Goal: Task Accomplishment & Management: Use online tool/utility

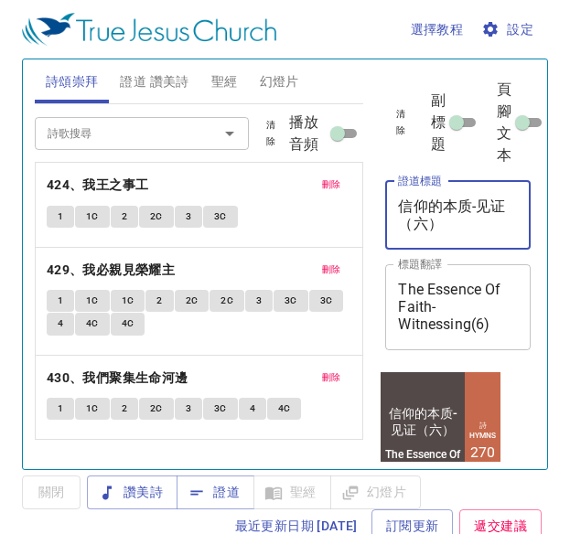
click at [452, 224] on textarea "信仰的本质-见证（六）" at bounding box center [458, 215] width 120 height 35
click at [477, 205] on textarea "信仰的本质-苦难" at bounding box center [458, 215] width 120 height 35
type textarea "信仰的本质-(6)苦难"
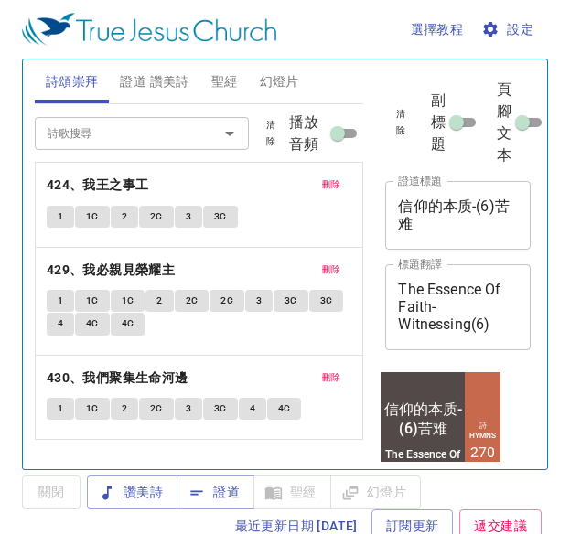
drag, startPoint x: 398, startPoint y: 323, endPoint x: 468, endPoint y: 325, distance: 69.6
click at [468, 325] on div "The Essence Of Faith- Witnessing(6) x 標題翻譯" at bounding box center [458, 307] width 146 height 86
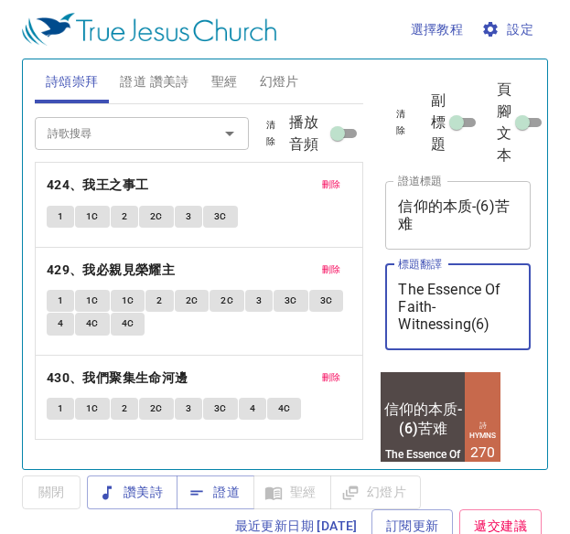
click at [468, 325] on textarea "The Essence Of Faith- Witnessing(6)" at bounding box center [458, 307] width 120 height 52
click at [470, 323] on textarea "The Essence Of Faith- Witnessing(6)" at bounding box center [458, 307] width 120 height 52
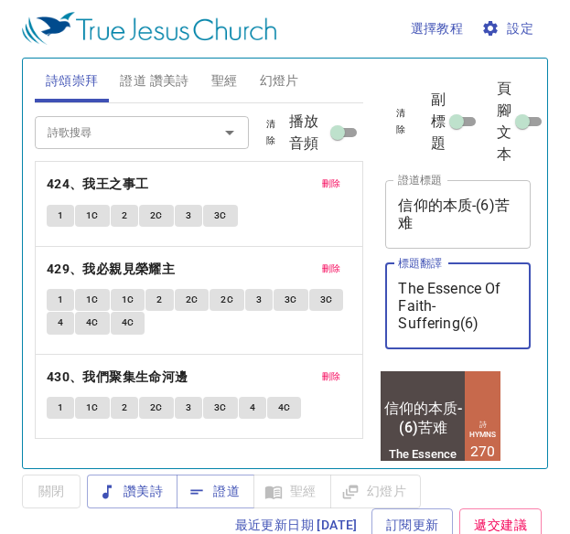
type textarea "The Essence Of Faith- Suffering(6)"
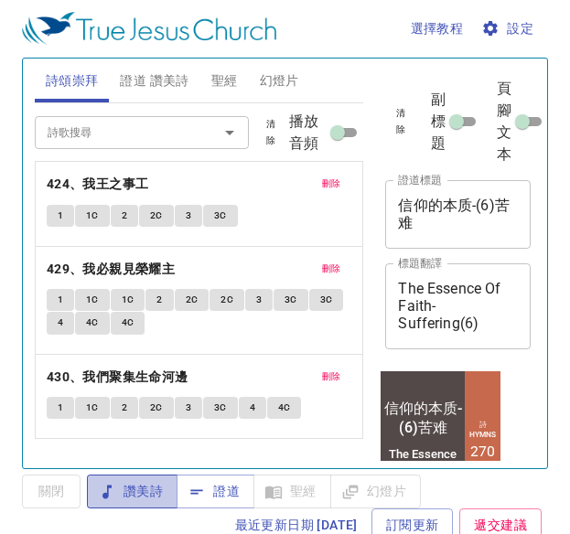
click at [145, 472] on span "讚美詩" at bounding box center [132, 491] width 61 height 23
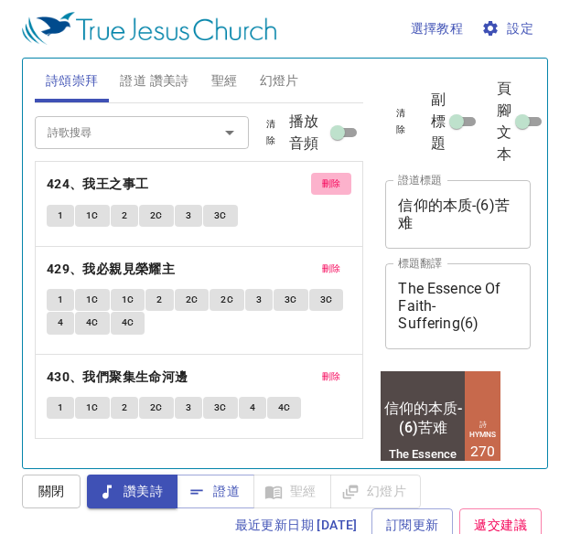
click at [332, 184] on span "刪除" at bounding box center [331, 184] width 19 height 16
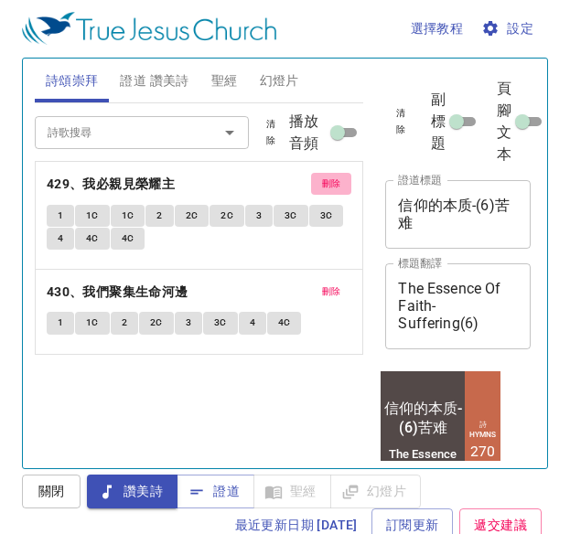
click at [337, 182] on span "刪除" at bounding box center [331, 184] width 19 height 16
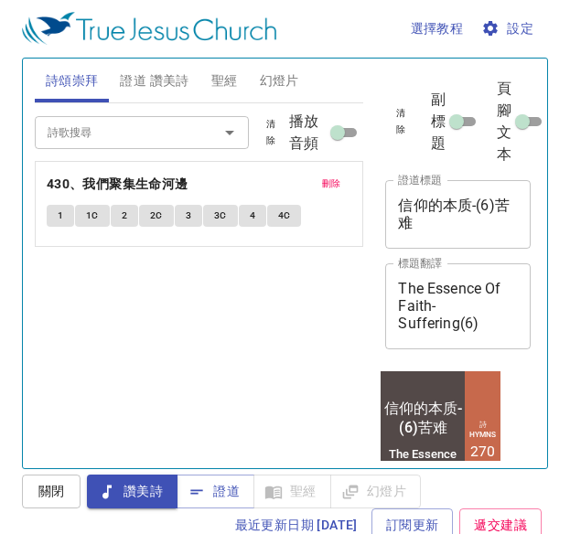
click at [331, 191] on span "刪除" at bounding box center [331, 184] width 19 height 16
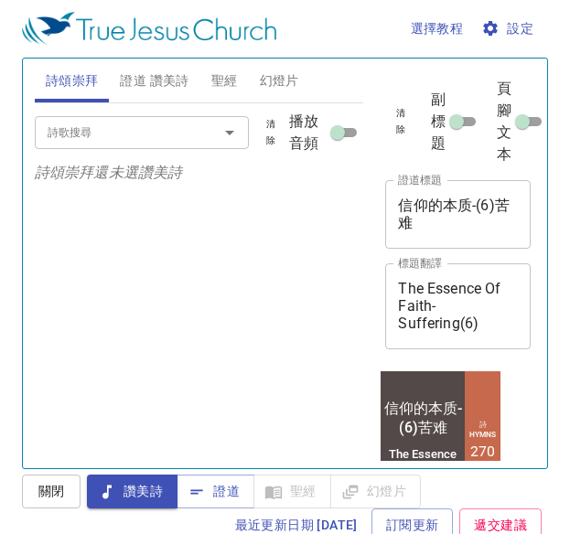
click at [110, 129] on input "詩歌搜尋" at bounding box center [114, 132] width 149 height 21
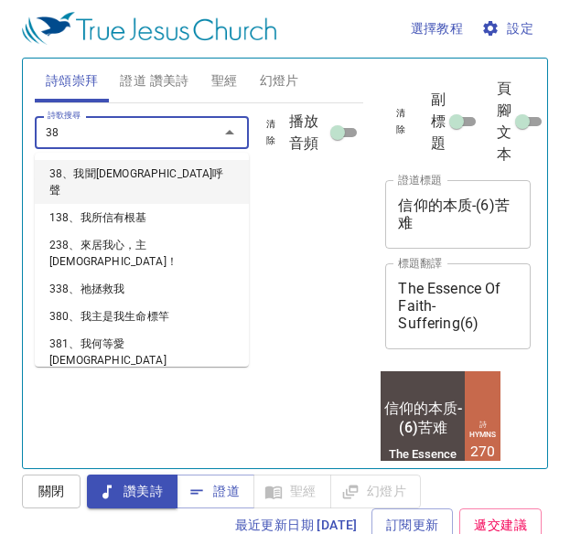
type input "386"
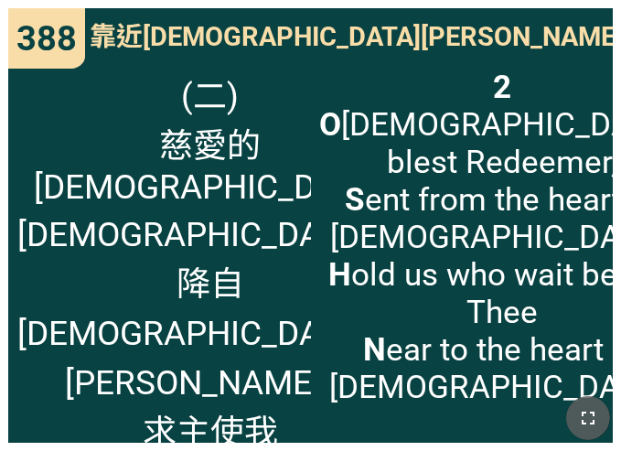
click at [588, 411] on icon "button" at bounding box center [588, 418] width 22 height 22
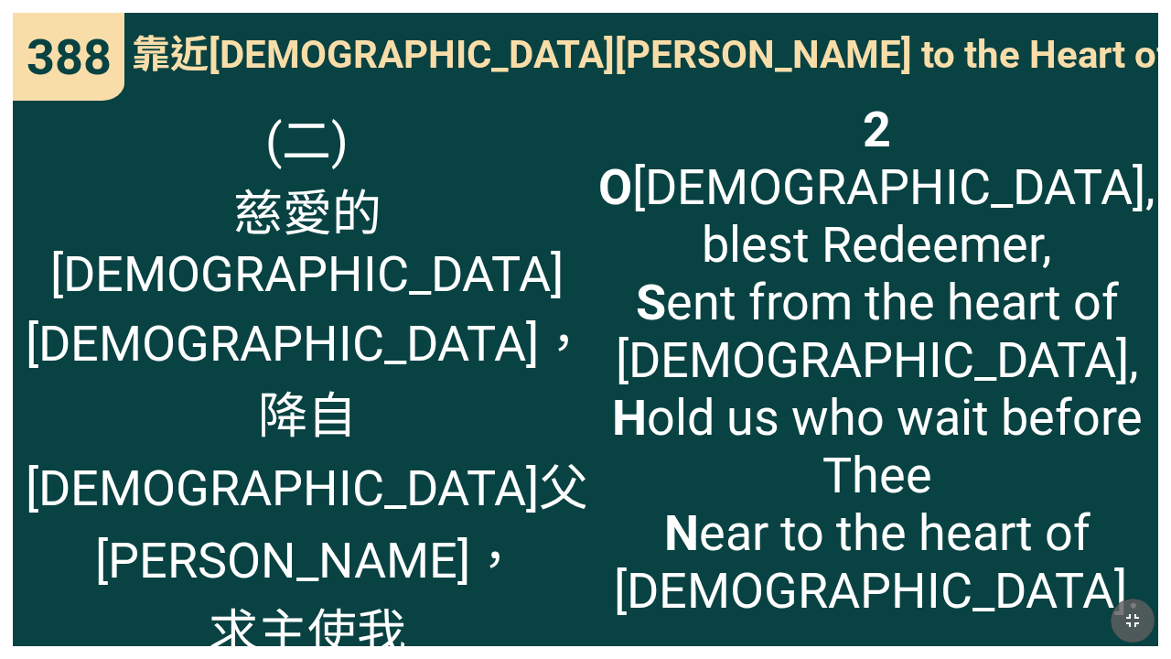
click at [753, 550] on icon "button" at bounding box center [1133, 620] width 22 height 22
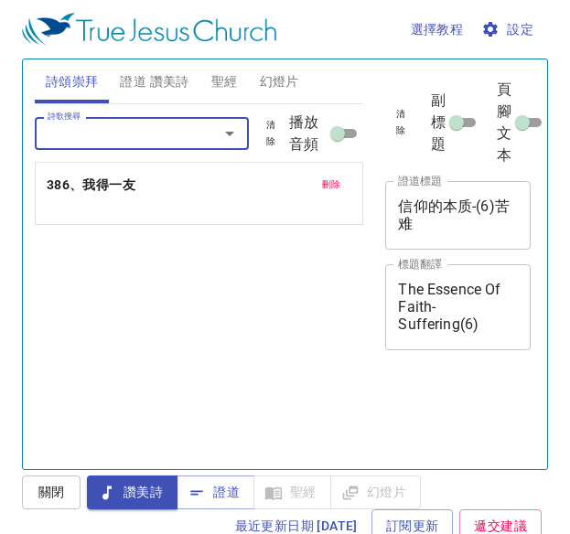
scroll to position [1, 0]
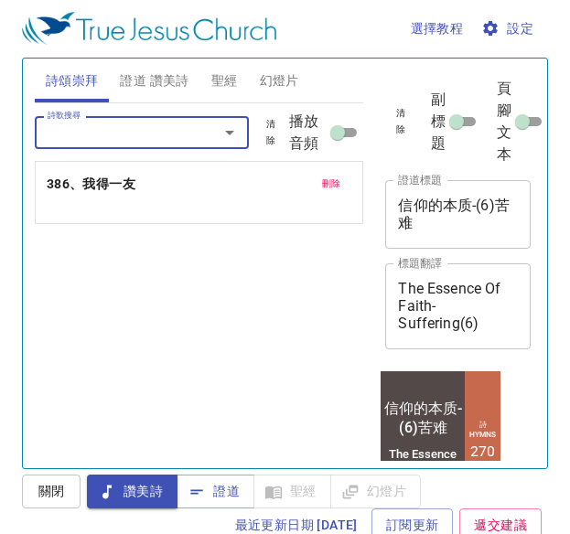
click at [114, 190] on b "386、我得一友" at bounding box center [91, 184] width 89 height 23
click at [164, 494] on button "讚美詩" at bounding box center [132, 492] width 91 height 34
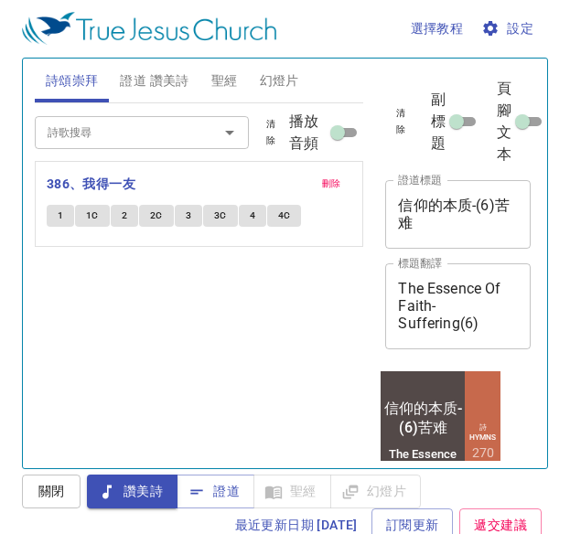
click at [64, 216] on button "1" at bounding box center [60, 216] width 27 height 22
click at [156, 213] on span "2C" at bounding box center [156, 216] width 13 height 16
click at [193, 210] on button "3" at bounding box center [188, 216] width 27 height 22
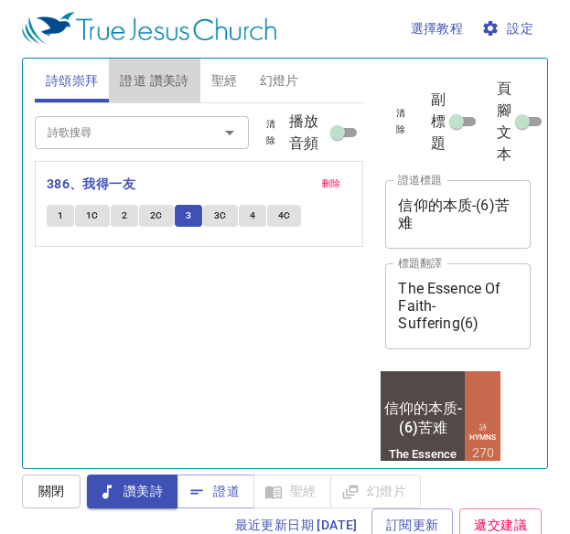
click at [155, 77] on span "證道 讚美詩" at bounding box center [154, 81] width 69 height 23
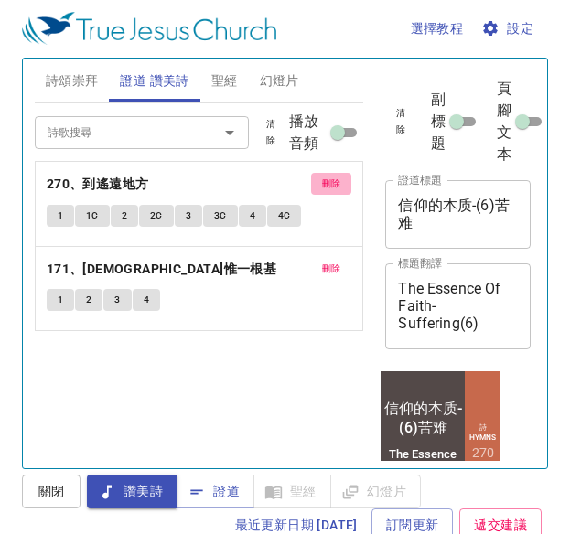
click at [329, 182] on span "刪除" at bounding box center [331, 184] width 19 height 16
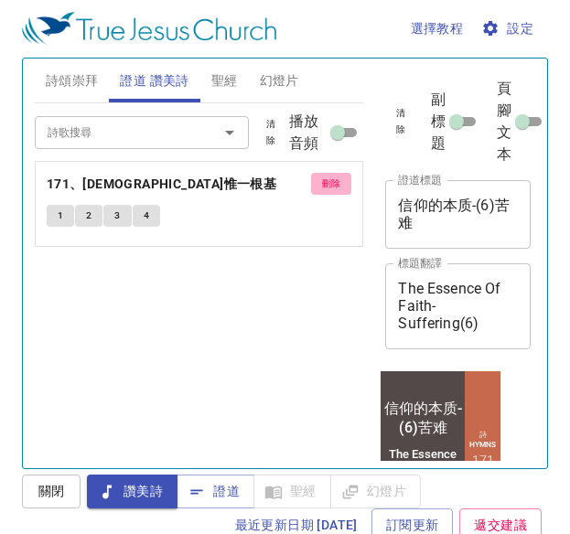
click at [329, 182] on span "刪除" at bounding box center [331, 184] width 19 height 16
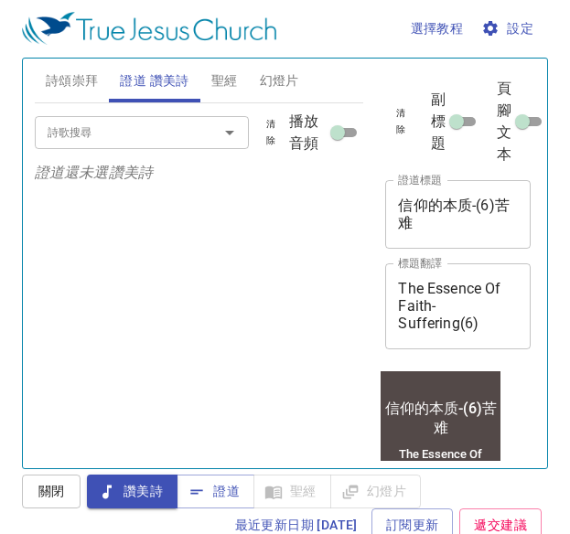
click at [144, 146] on div "詩歌搜尋" at bounding box center [142, 132] width 214 height 32
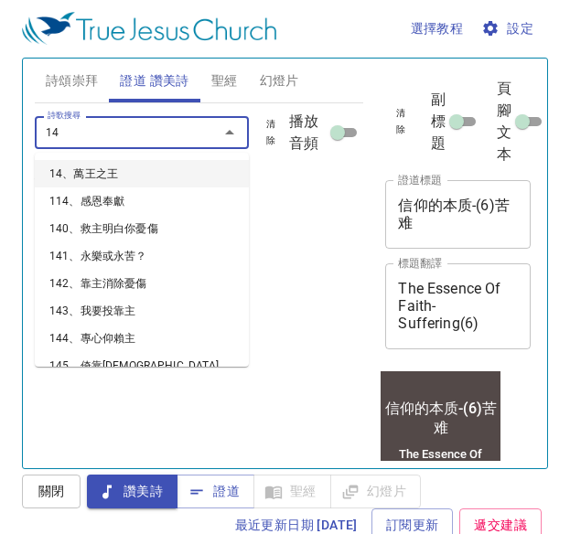
type input "140"
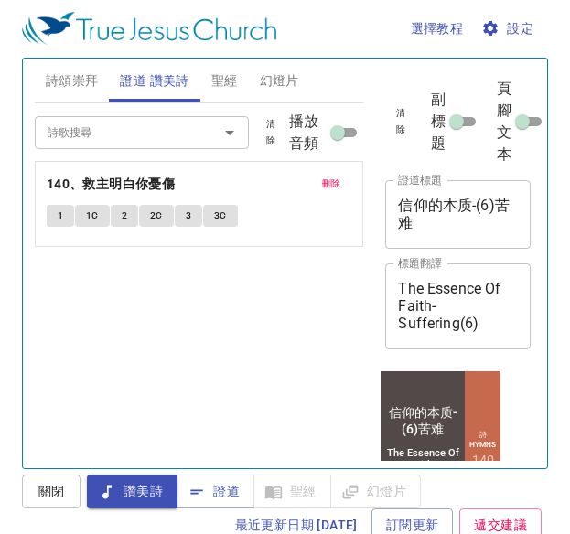
click at [70, 79] on span "詩頌崇拜" at bounding box center [72, 81] width 53 height 23
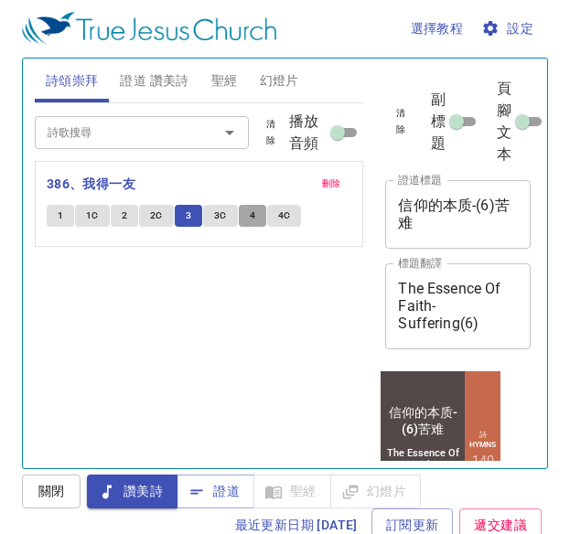
click at [245, 216] on button "4" at bounding box center [252, 216] width 27 height 22
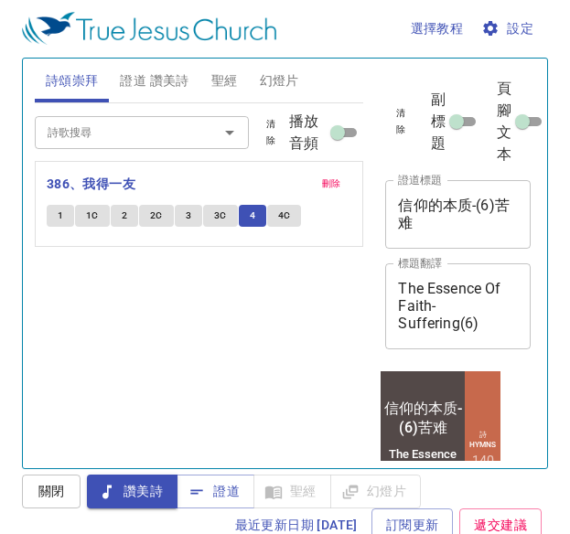
click at [288, 215] on span "4C" at bounding box center [284, 216] width 13 height 16
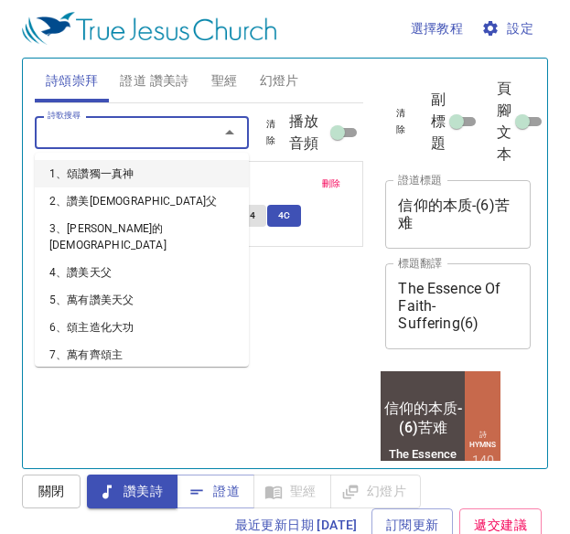
click at [57, 125] on input "詩歌搜尋" at bounding box center [114, 132] width 149 height 21
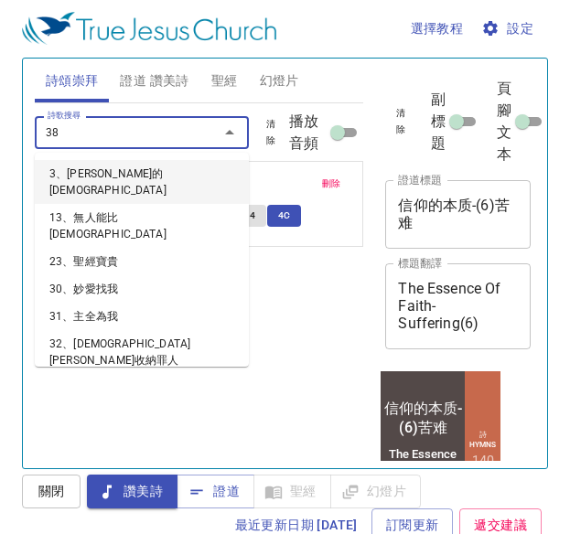
type input "388"
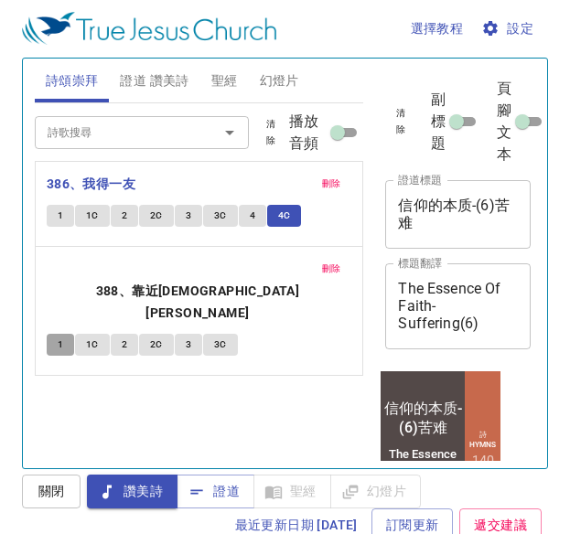
click at [64, 334] on button "1" at bounding box center [60, 345] width 27 height 22
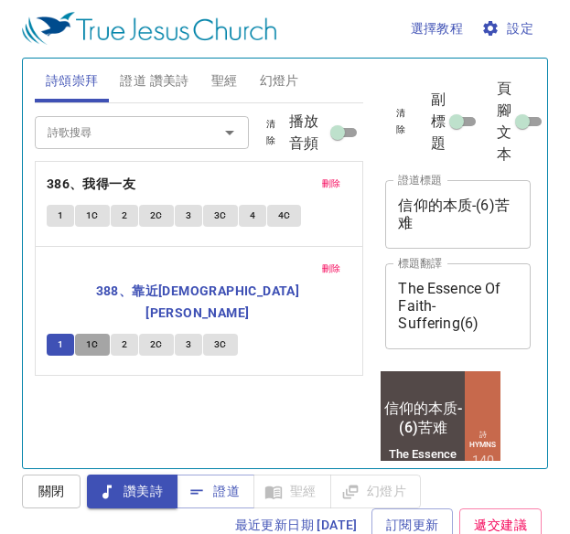
click at [87, 337] on span "1C" at bounding box center [92, 345] width 13 height 16
click at [124, 337] on span "2" at bounding box center [124, 345] width 5 height 16
click at [153, 337] on span "2C" at bounding box center [156, 345] width 13 height 16
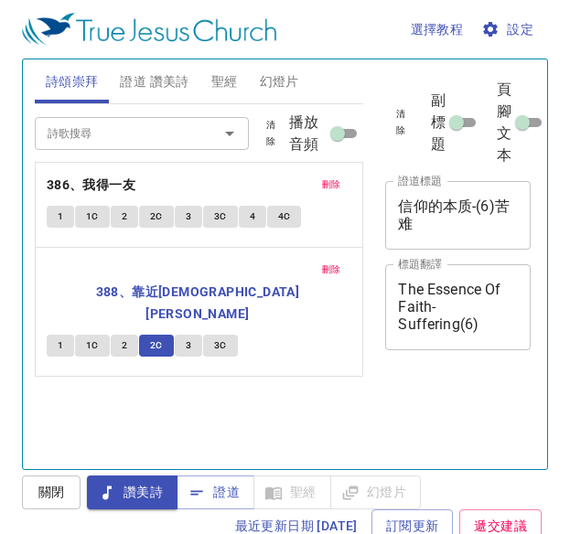
scroll to position [1, 0]
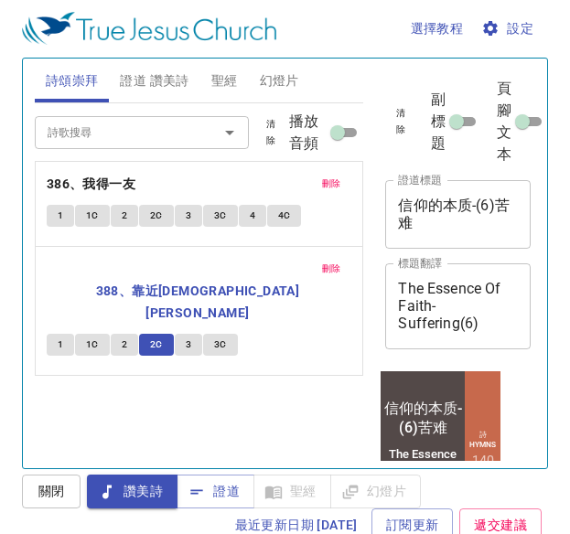
click at [192, 334] on button "3" at bounding box center [188, 345] width 27 height 22
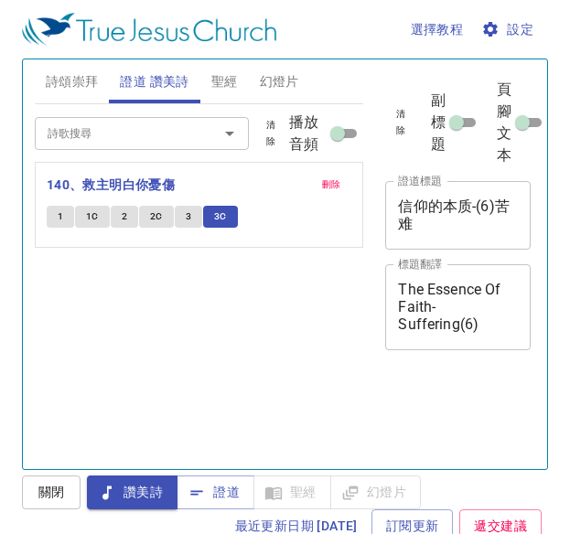
scroll to position [1, 0]
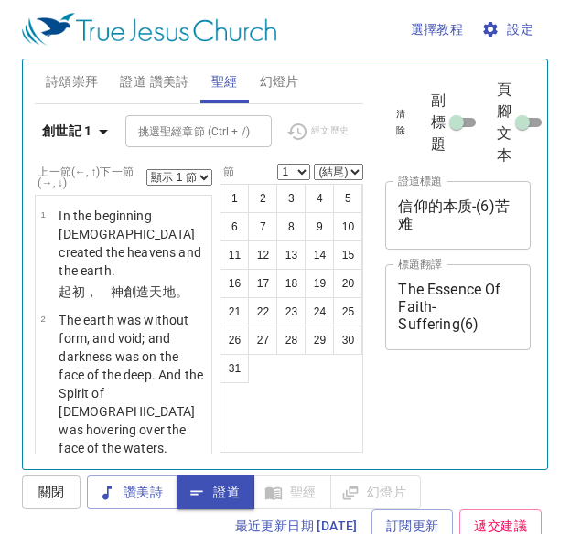
scroll to position [1, 0]
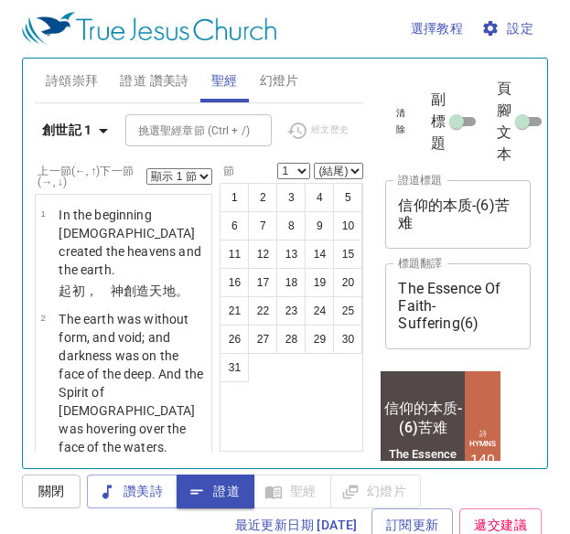
click at [107, 129] on icon "button" at bounding box center [103, 131] width 9 height 5
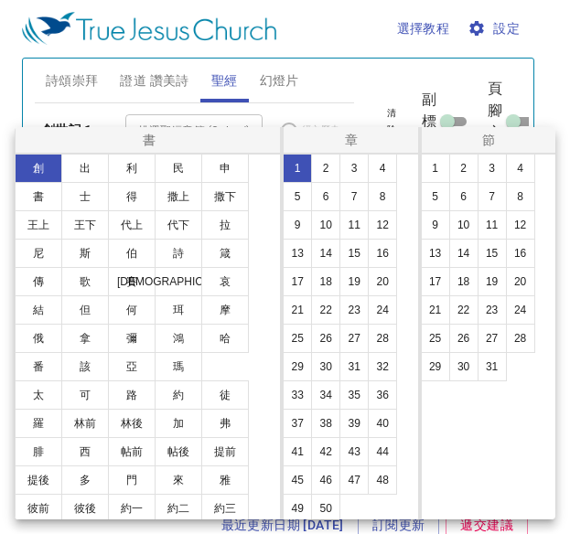
click at [104, 125] on div at bounding box center [285, 267] width 570 height 534
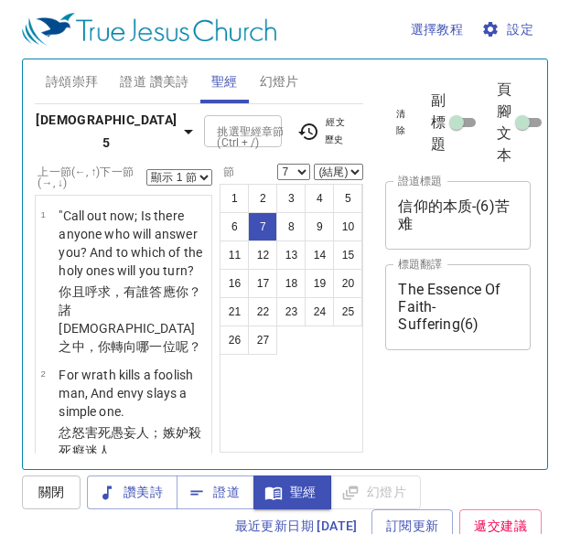
select select "7"
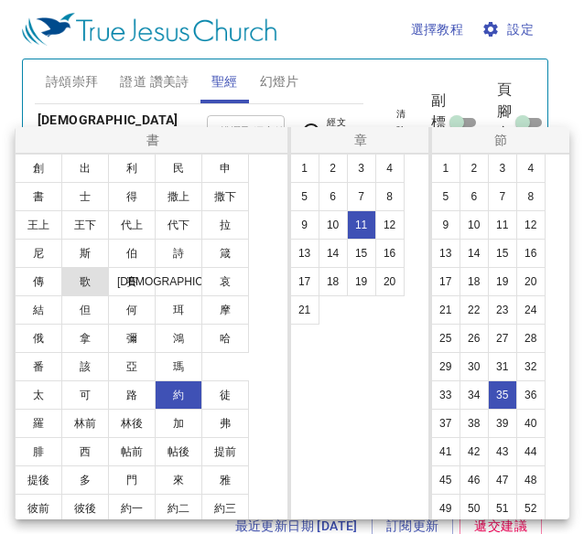
scroll to position [8, 0]
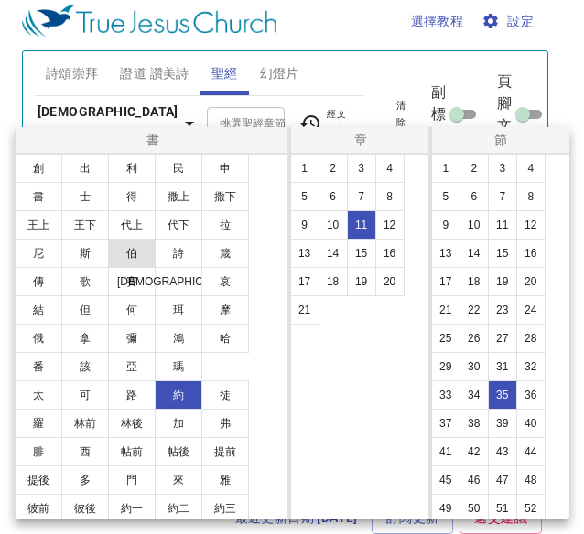
click at [135, 256] on button "伯" at bounding box center [132, 253] width 48 height 29
click at [131, 252] on button "伯" at bounding box center [132, 253] width 48 height 29
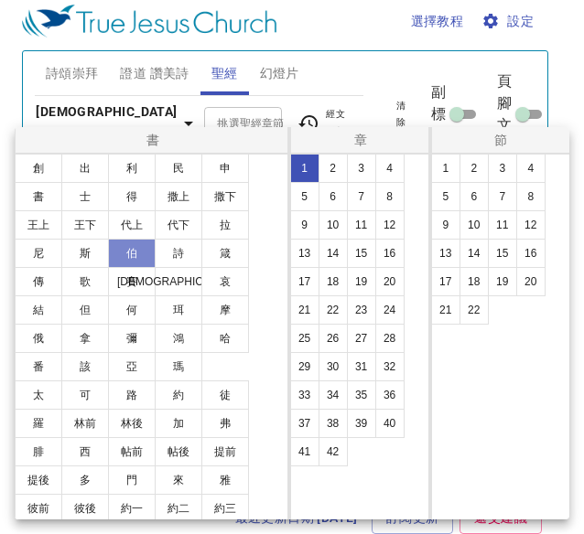
click at [131, 252] on button "伯" at bounding box center [132, 253] width 48 height 29
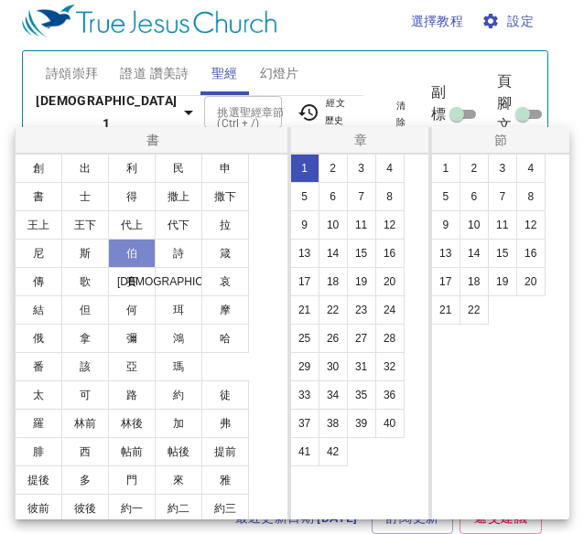
scroll to position [0, 0]
select select "1"
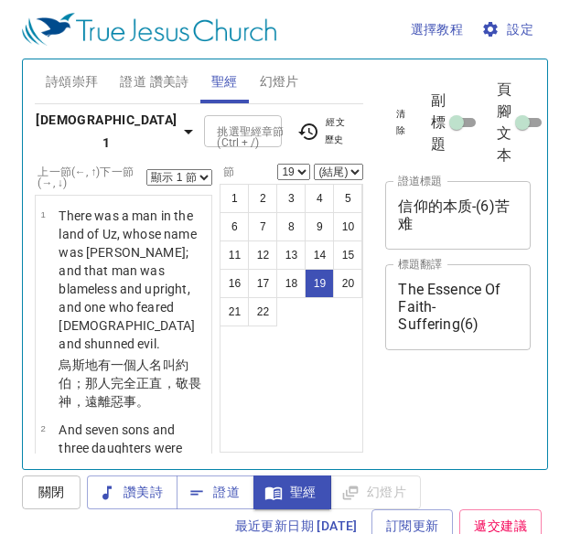
select select "19"
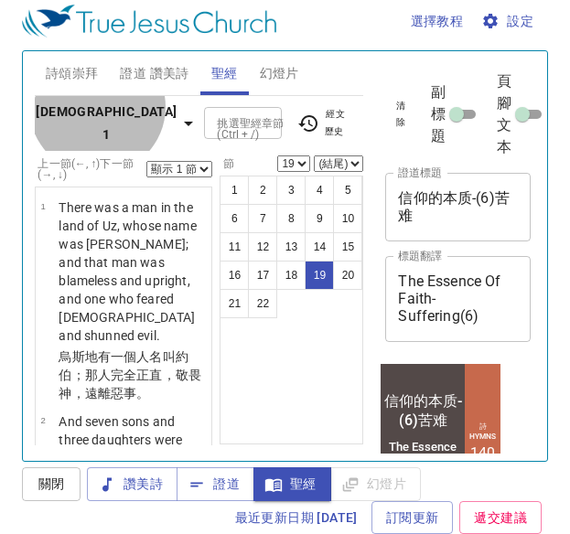
click at [178, 113] on icon "button" at bounding box center [189, 124] width 22 height 22
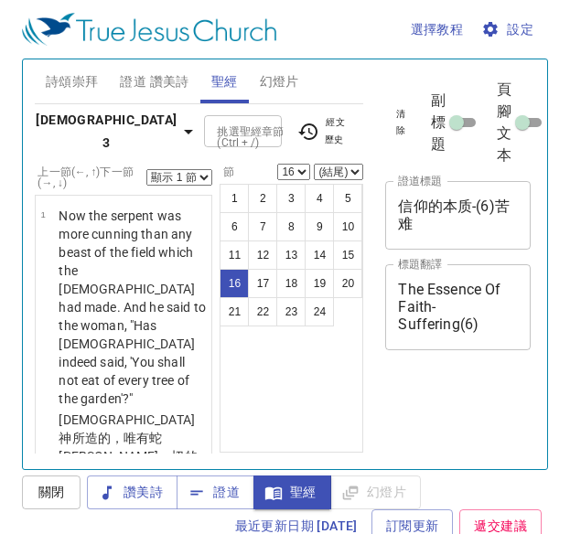
select select "16"
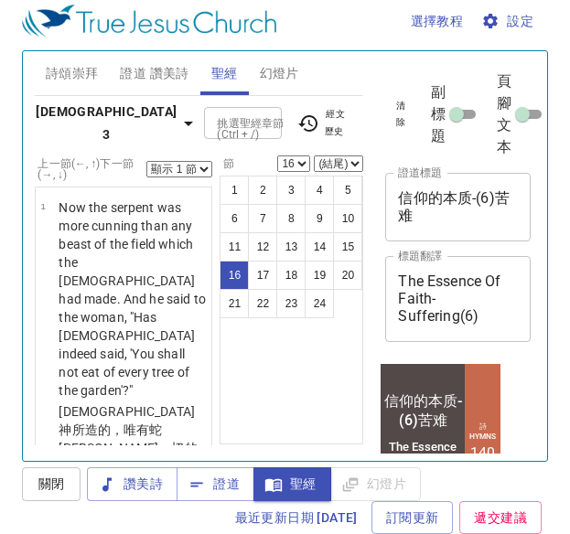
click at [178, 113] on icon "button" at bounding box center [189, 124] width 22 height 22
click at [81, 111] on div "書 創 出 利 民 申 書 士 得 撒上 撒下 王上 王下 代上 代下 拉 尼 斯 伯 詩 箴 傳 歌 賽 耶 哀 結 但 何 珥 摩 俄 拿 彌 鴻 哈 番…" at bounding box center [285, 267] width 570 height 534
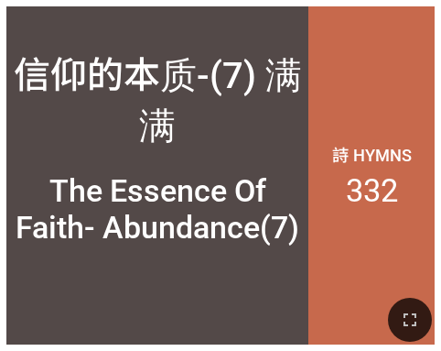
click at [62, 338] on div at bounding box center [220, 319] width 441 height 61
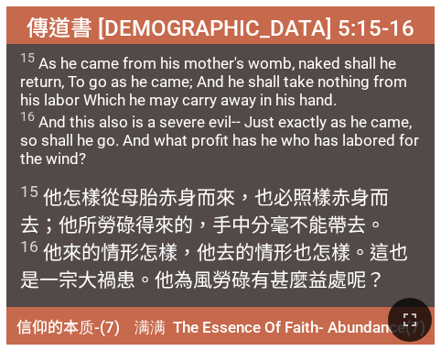
click at [200, 304] on div at bounding box center [220, 319] width 441 height 61
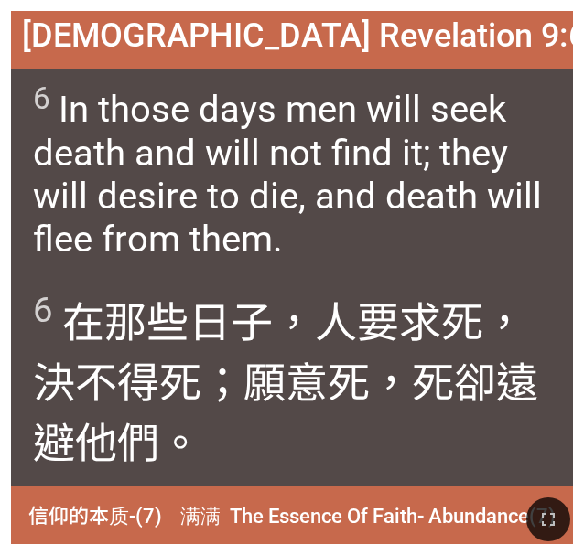
click at [375, 350] on div at bounding box center [292, 519] width 584 height 71
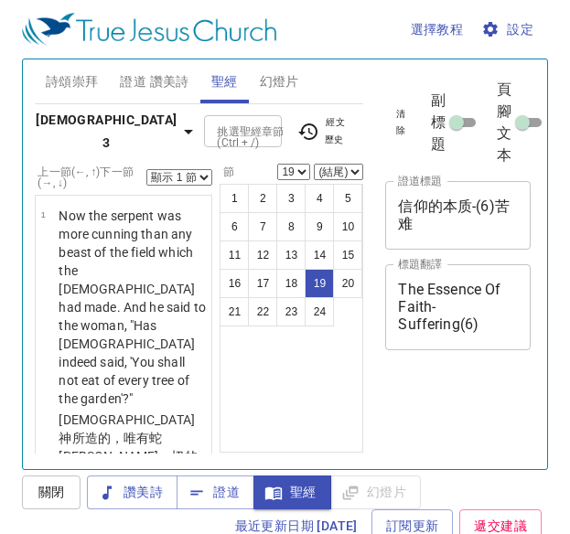
select select "19"
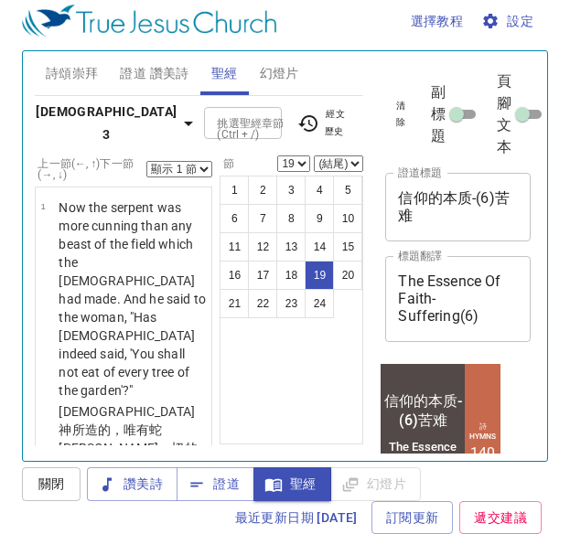
click at [178, 113] on icon "button" at bounding box center [189, 124] width 22 height 22
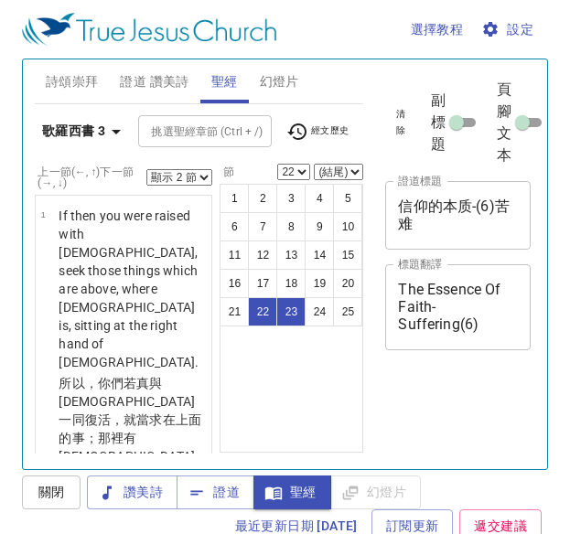
select select "2"
select select "22"
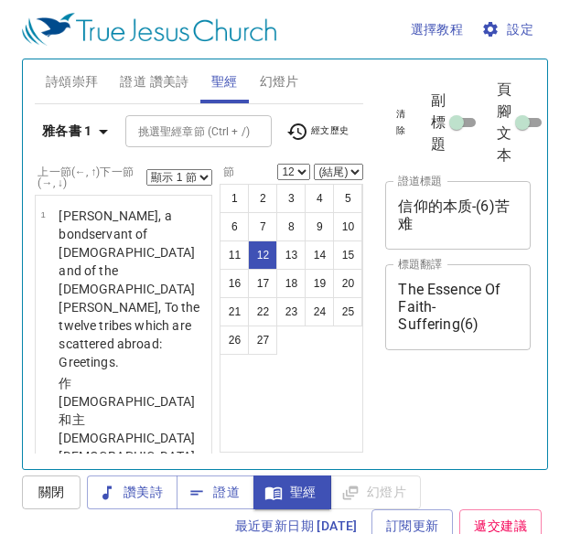
select select "12"
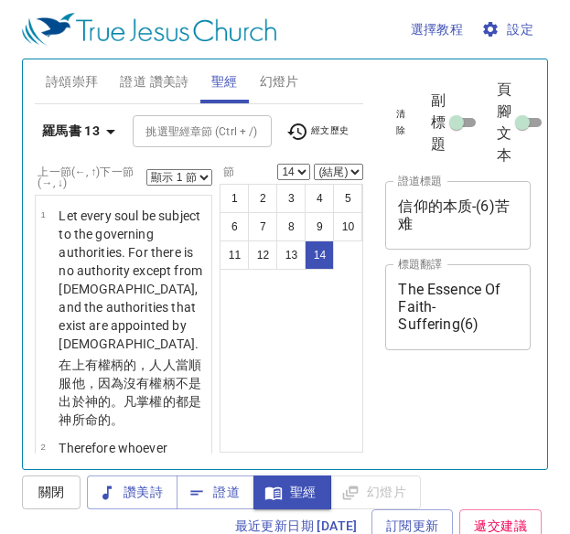
select select "14"
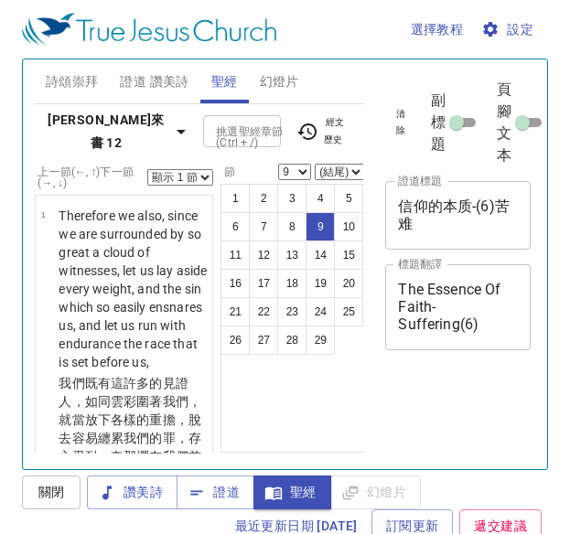
select select "9"
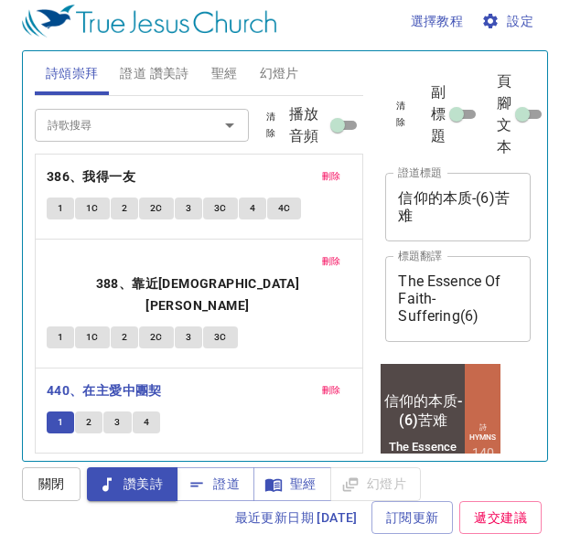
scroll to position [8, 0]
click at [131, 133] on input "詩歌搜尋" at bounding box center [114, 124] width 149 height 21
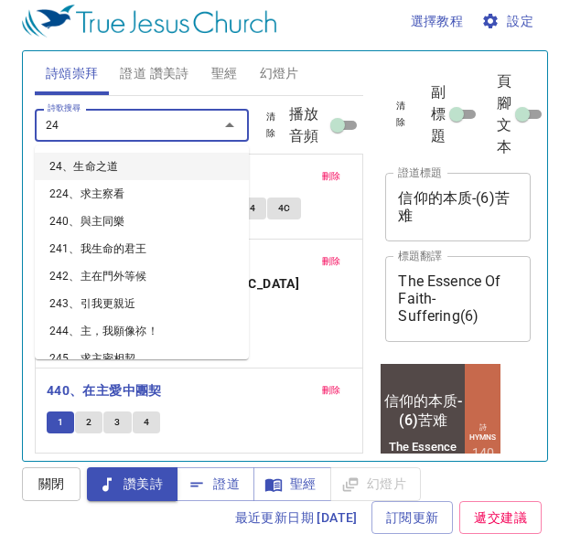
type input "247"
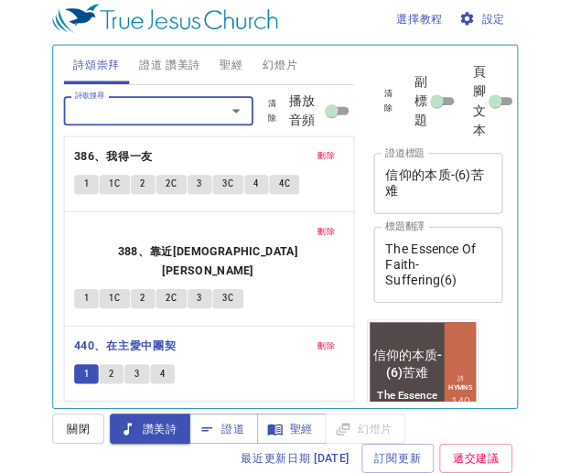
scroll to position [39, 0]
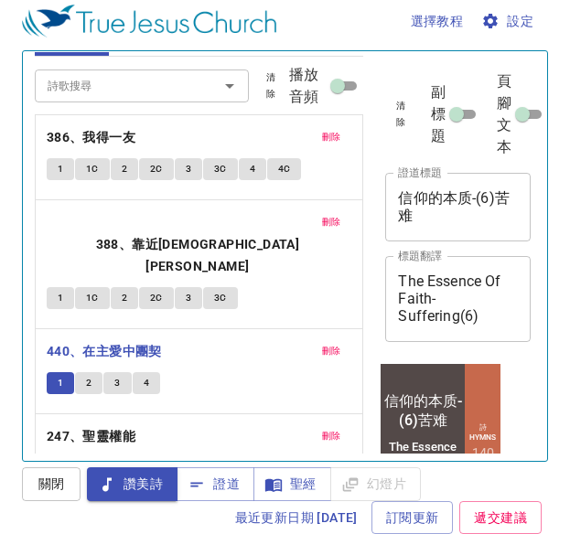
click at [54, 457] on button "1" at bounding box center [60, 468] width 27 height 22
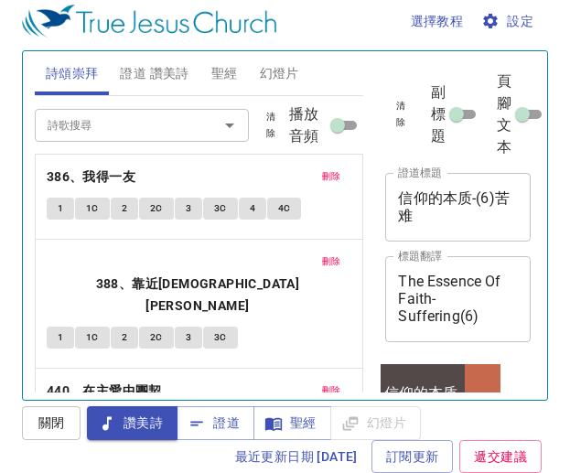
scroll to position [39, 0]
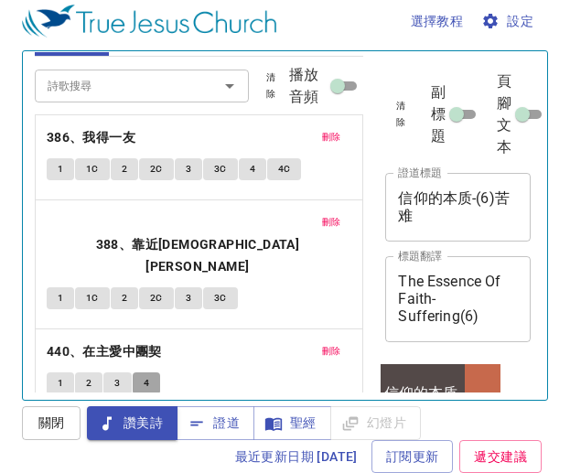
click at [141, 372] on button "4" at bounding box center [146, 383] width 27 height 22
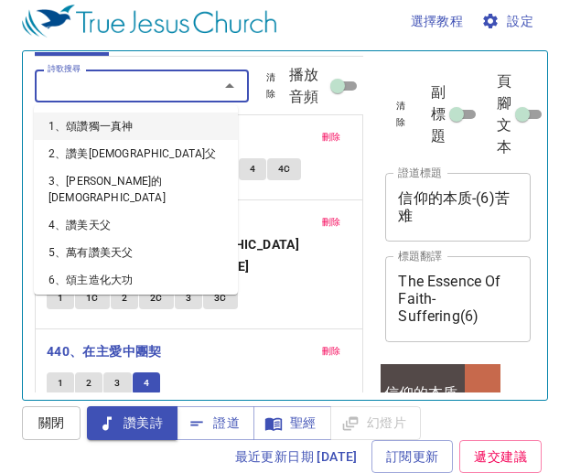
click at [138, 87] on input "詩歌搜尋" at bounding box center [114, 85] width 149 height 21
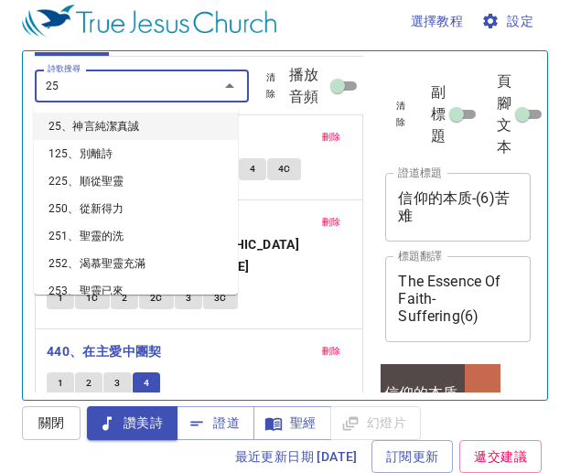
type input "253"
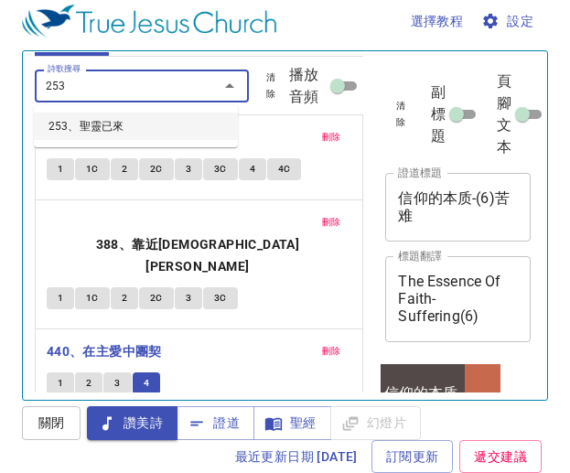
click at [179, 120] on li "253、聖靈已來" at bounding box center [136, 126] width 204 height 27
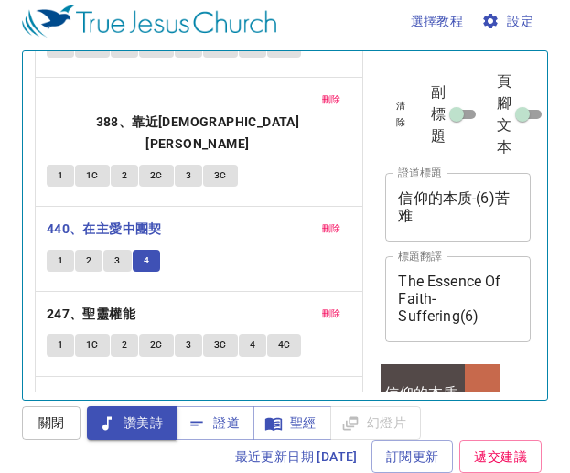
scroll to position [186, 0]
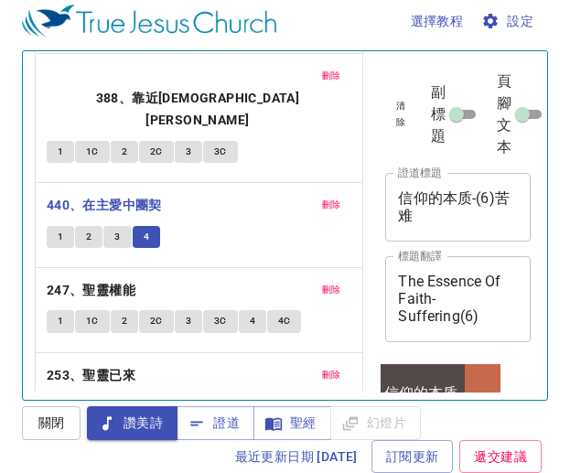
click at [58, 398] on span "1" at bounding box center [60, 406] width 5 height 16
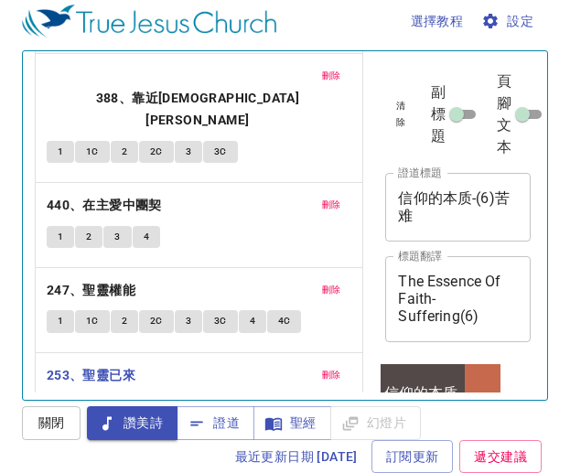
click at [95, 398] on span "1C" at bounding box center [92, 406] width 13 height 16
click at [122, 398] on span "2" at bounding box center [124, 406] width 5 height 16
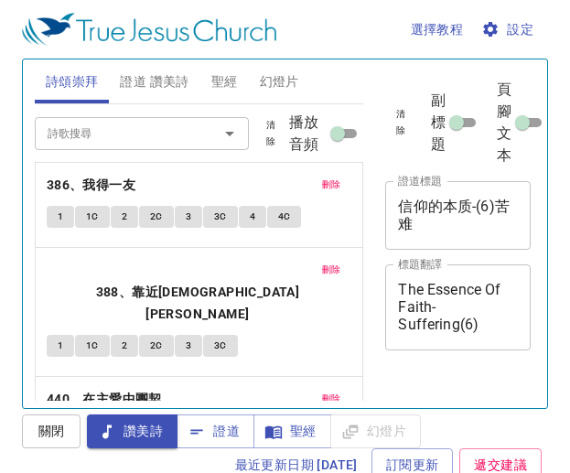
scroll to position [8, 0]
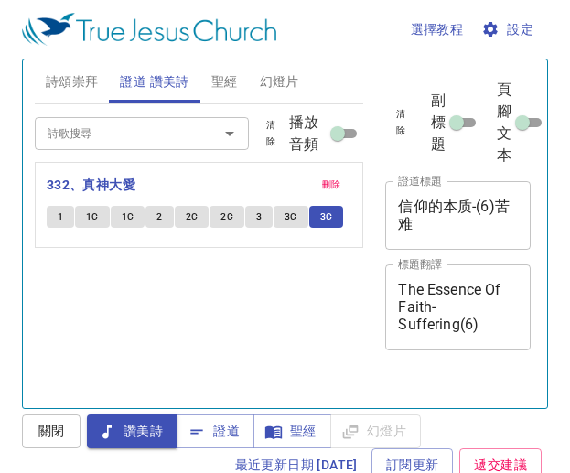
scroll to position [8, 0]
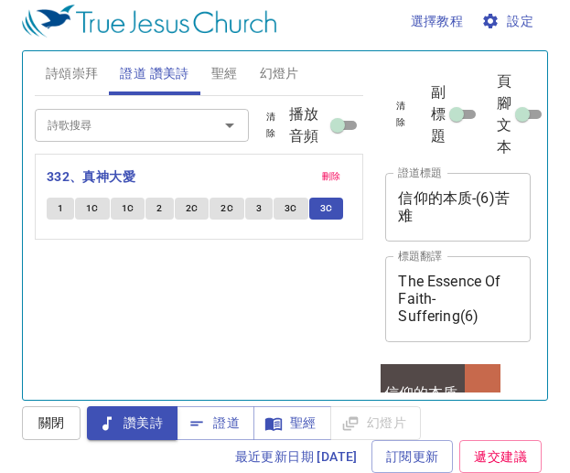
click at [483, 200] on textarea "信仰的本质-(6)苦难" at bounding box center [458, 206] width 120 height 35
click at [437, 208] on textarea "信仰的本质-(6)苦难" at bounding box center [458, 206] width 120 height 35
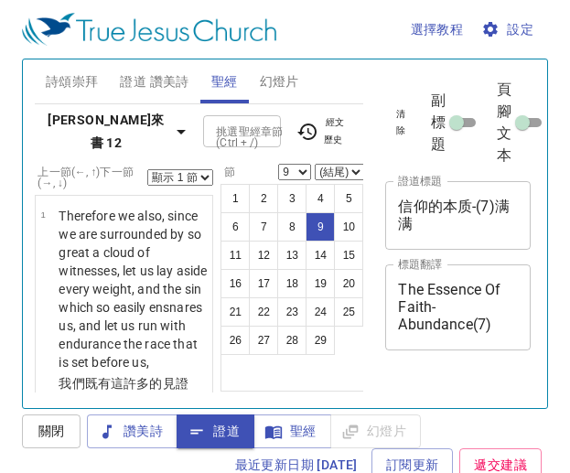
select select "9"
click at [403, 198] on textarea "信仰的本质-(7)满满" at bounding box center [458, 215] width 120 height 35
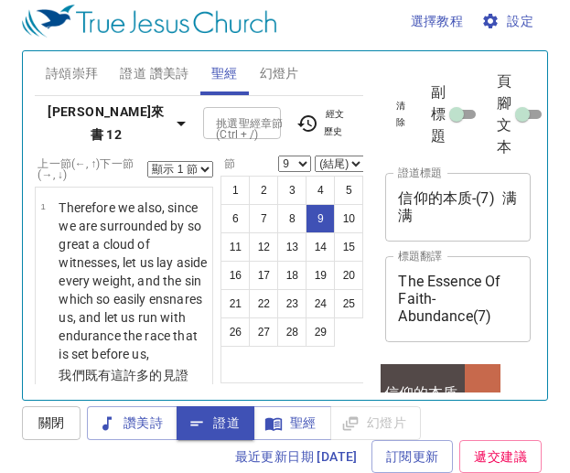
click at [496, 189] on textarea "信仰的本质-(7)满满" at bounding box center [458, 206] width 120 height 35
click at [420, 189] on textarea "信仰的本质-(7)满满" at bounding box center [458, 206] width 120 height 35
type textarea "信仰的本质-(7) 满满"
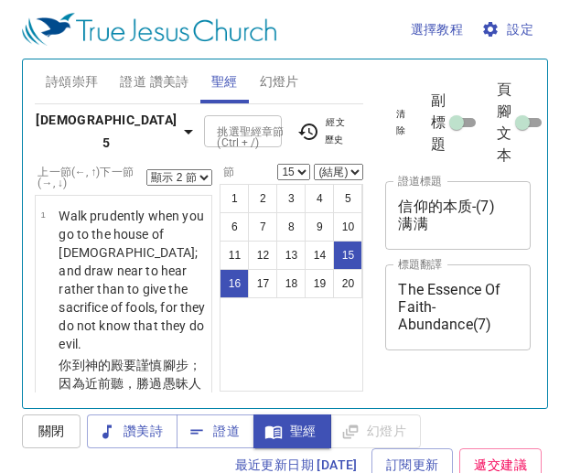
select select "2"
select select "15"
select select "2"
select select "15"
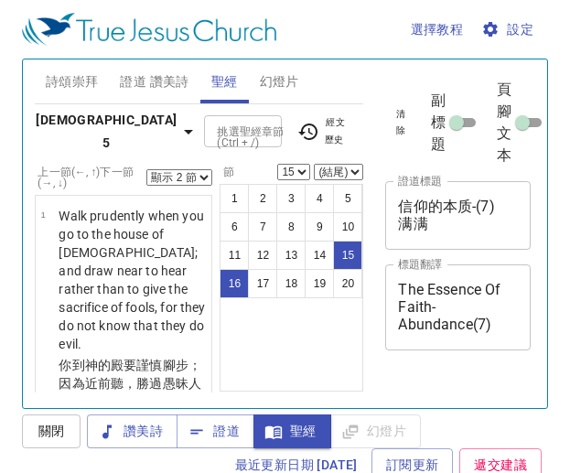
scroll to position [8, 0]
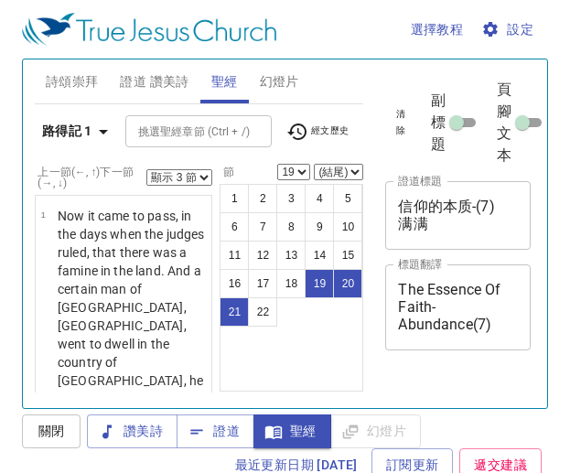
select select "3"
select select "19"
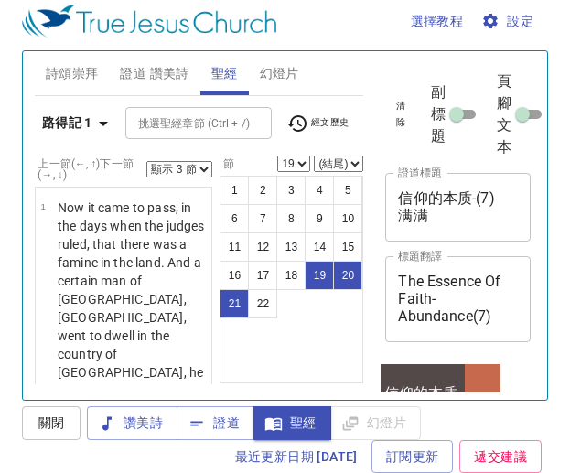
click at [73, 113] on b "路得記 1" at bounding box center [67, 123] width 50 height 23
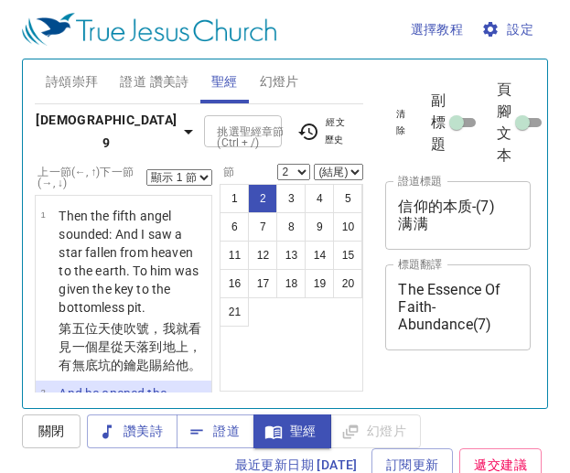
select select "2"
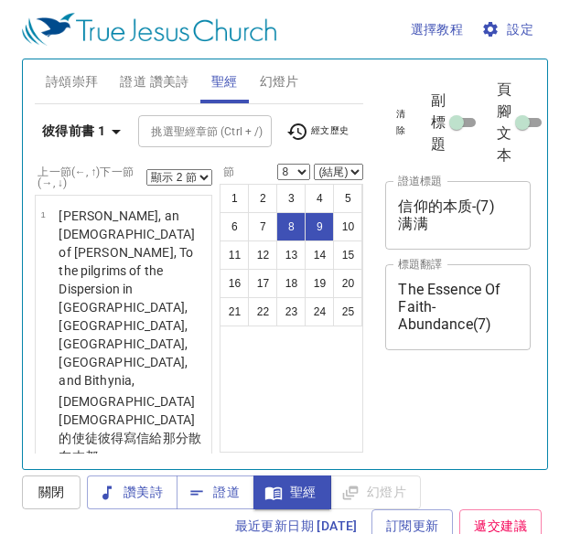
select select "2"
select select "8"
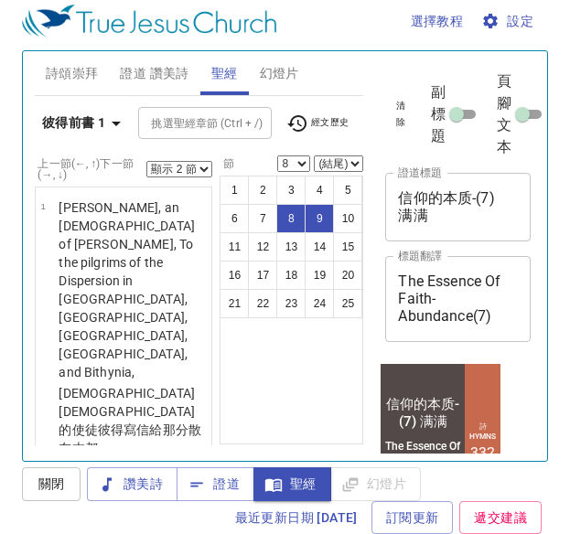
scroll to position [115, 0]
